Goal: Find specific page/section: Find specific page/section

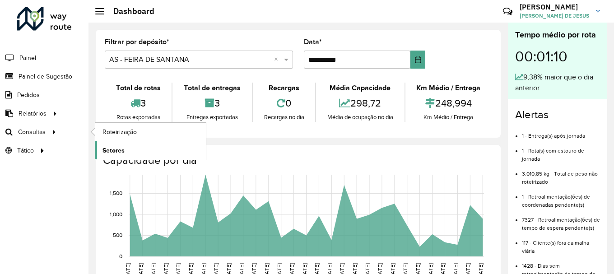
click at [130, 151] on link "Setores" at bounding box center [150, 150] width 111 height 18
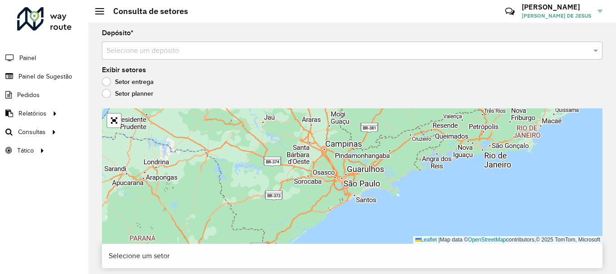
click at [146, 43] on div "Selecione um depósito" at bounding box center [352, 51] width 501 height 18
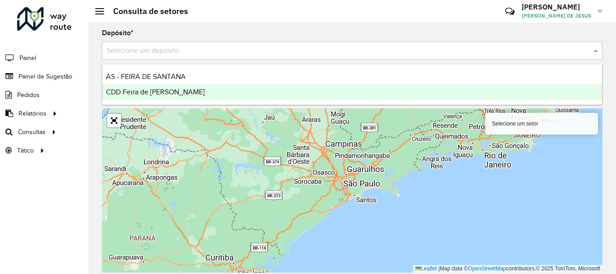
click at [143, 90] on span "CDD Feira de [PERSON_NAME]" at bounding box center [155, 92] width 99 height 8
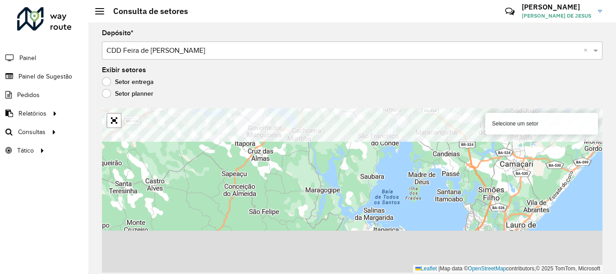
click at [336, 93] on formly-group "Depósito * Selecione um depósito × CDD Feira de Santana × Exibir setores Setor …" at bounding box center [352, 151] width 501 height 243
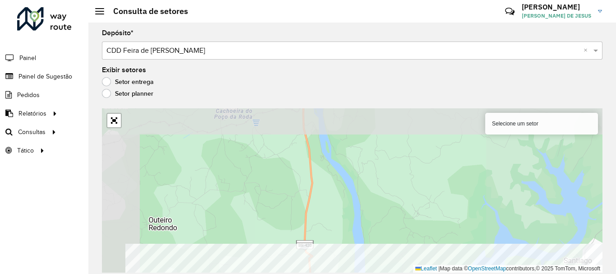
click at [371, 273] on html "Aguarde... Pop-up bloqueado! Seu navegador bloqueou automáticamente a abertura …" at bounding box center [308, 137] width 616 height 274
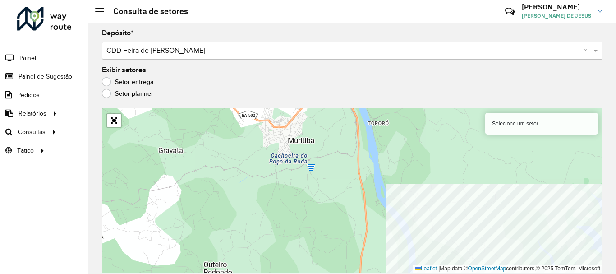
click at [565, 273] on html "Aguarde... Pop-up bloqueado! Seu navegador bloqueou automáticamente a abertura …" at bounding box center [308, 137] width 616 height 274
